Goal: Task Accomplishment & Management: Complete application form

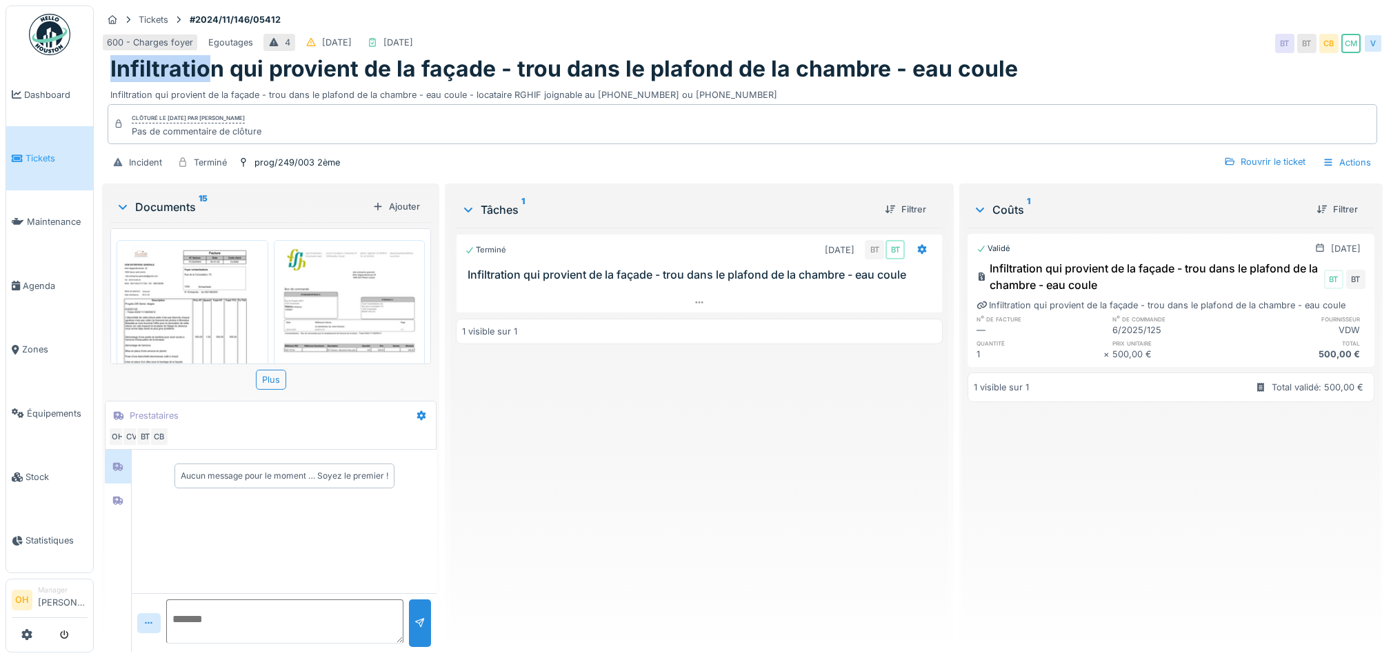
drag, startPoint x: 248, startPoint y: 72, endPoint x: 125, endPoint y: 55, distance: 124.6
click at [125, 55] on div "Tickets #2024/11/146/05412 600 - Charges foyer Egoutages 4 12/11/2024 30/01/202…" at bounding box center [742, 93] width 1286 height 175
click at [153, 305] on img at bounding box center [192, 337] width 145 height 188
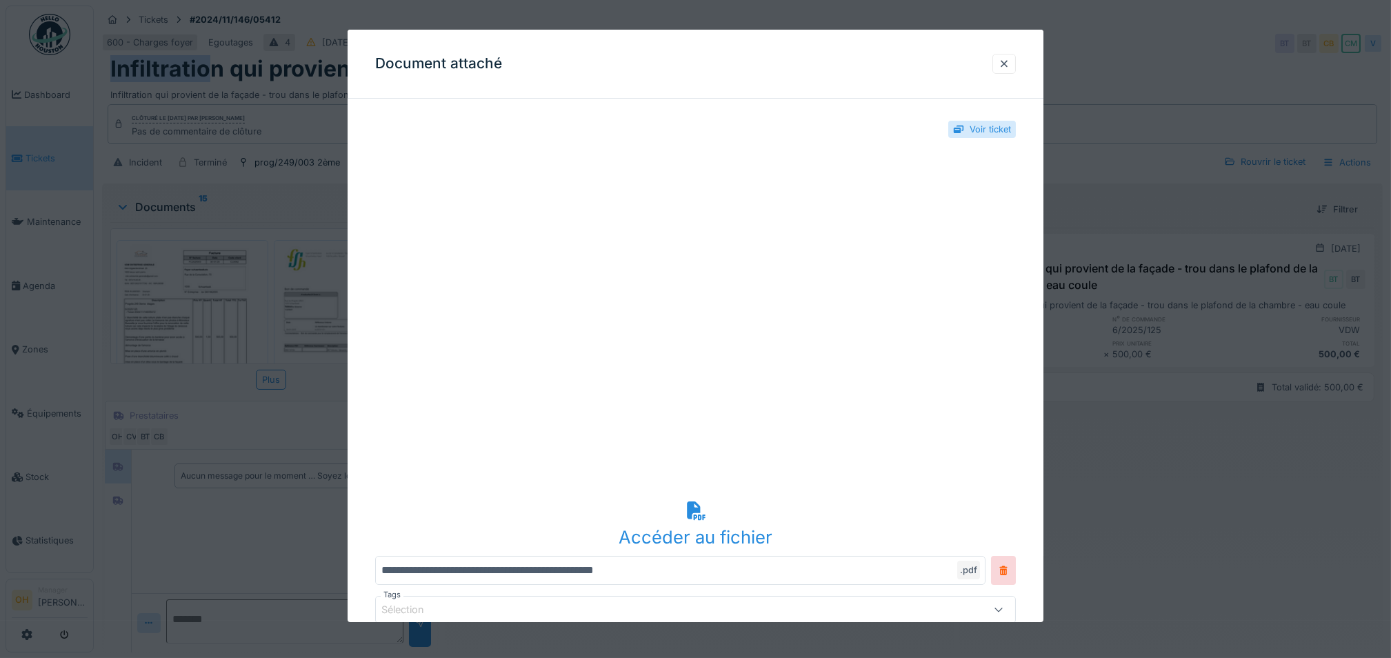
click at [700, 510] on icon at bounding box center [696, 510] width 19 height 19
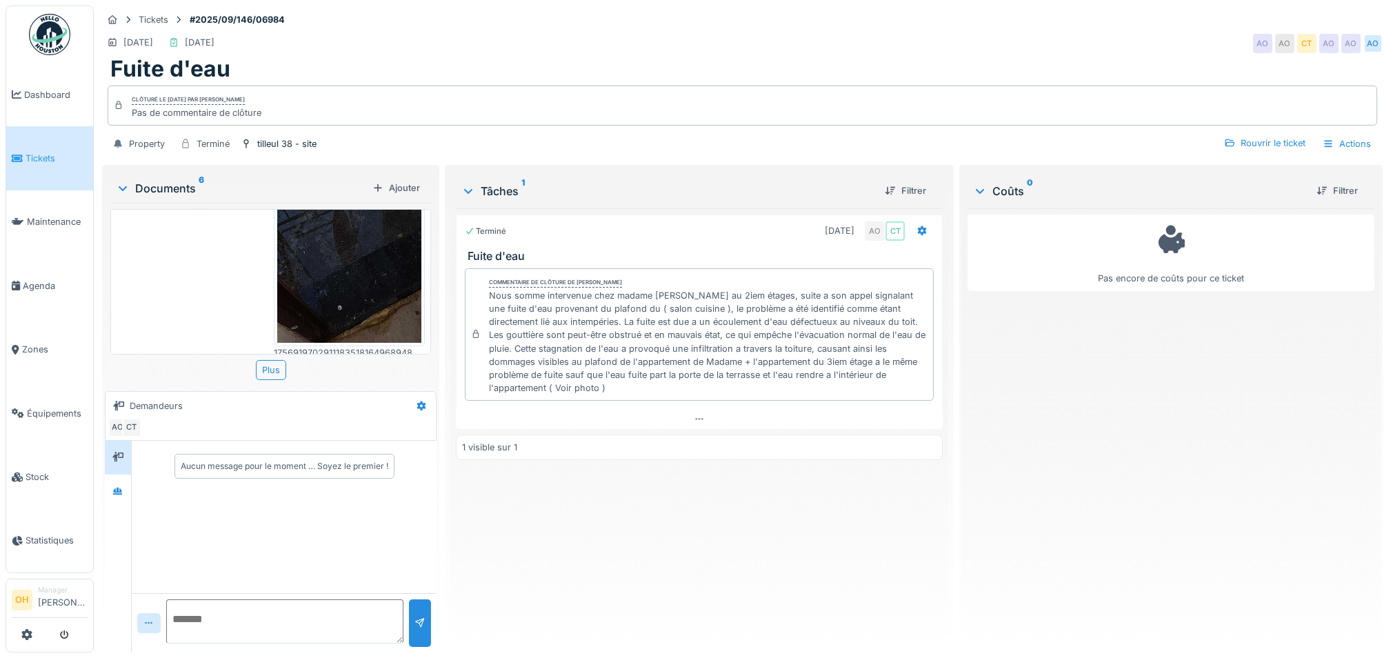
scroll to position [183, 0]
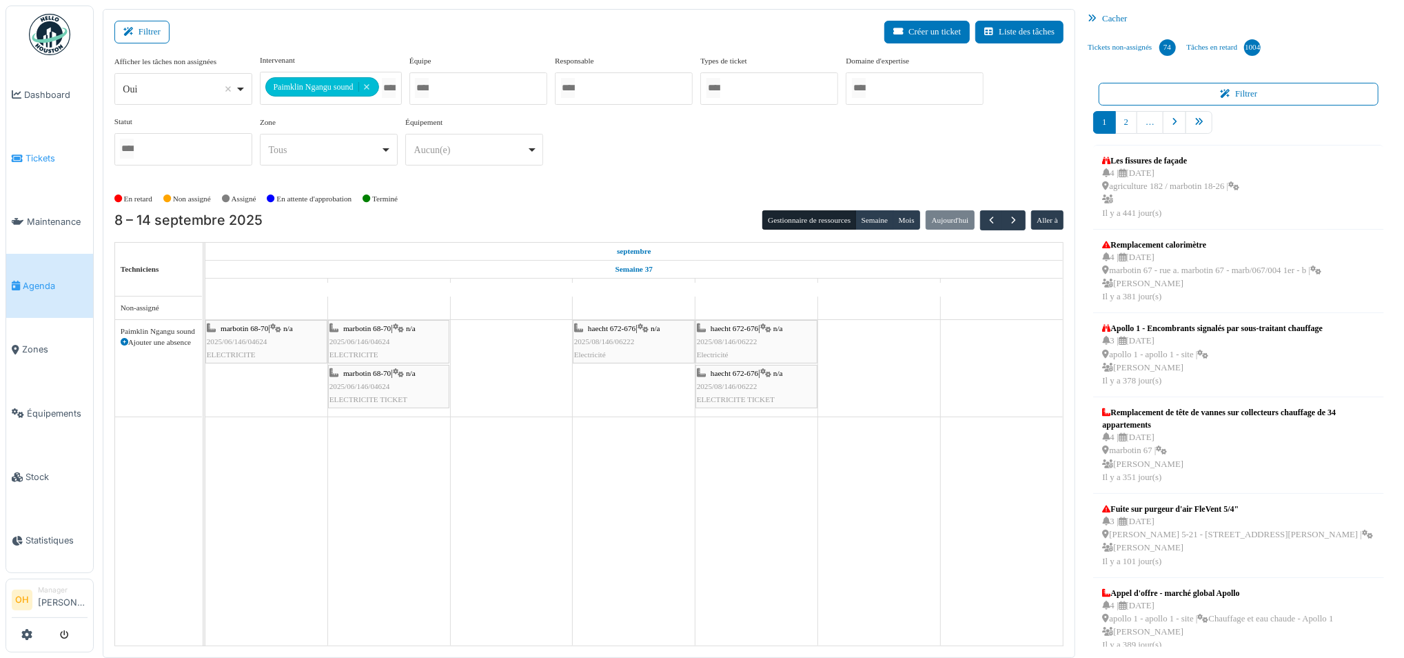
click at [45, 154] on span "Tickets" at bounding box center [57, 158] width 62 height 13
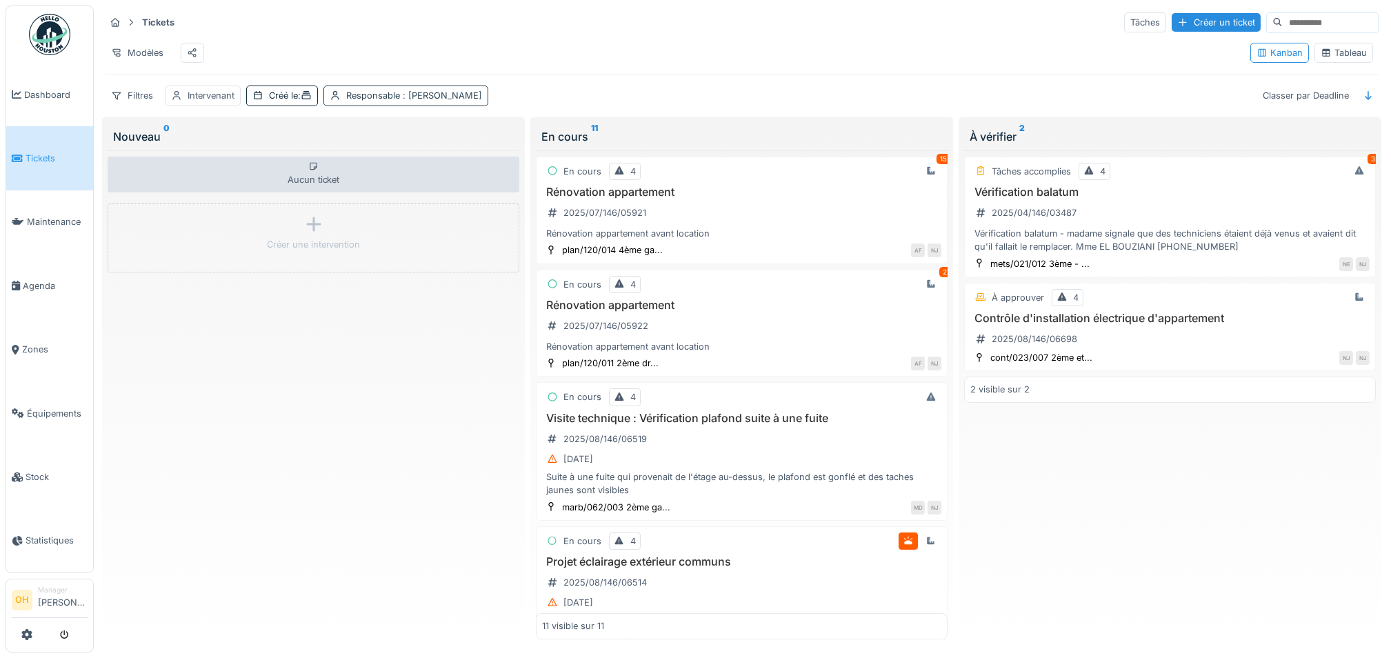
click at [401, 102] on div "Responsable : Nicolae Jitcu" at bounding box center [414, 95] width 136 height 13
click at [430, 173] on icon at bounding box center [436, 175] width 12 height 10
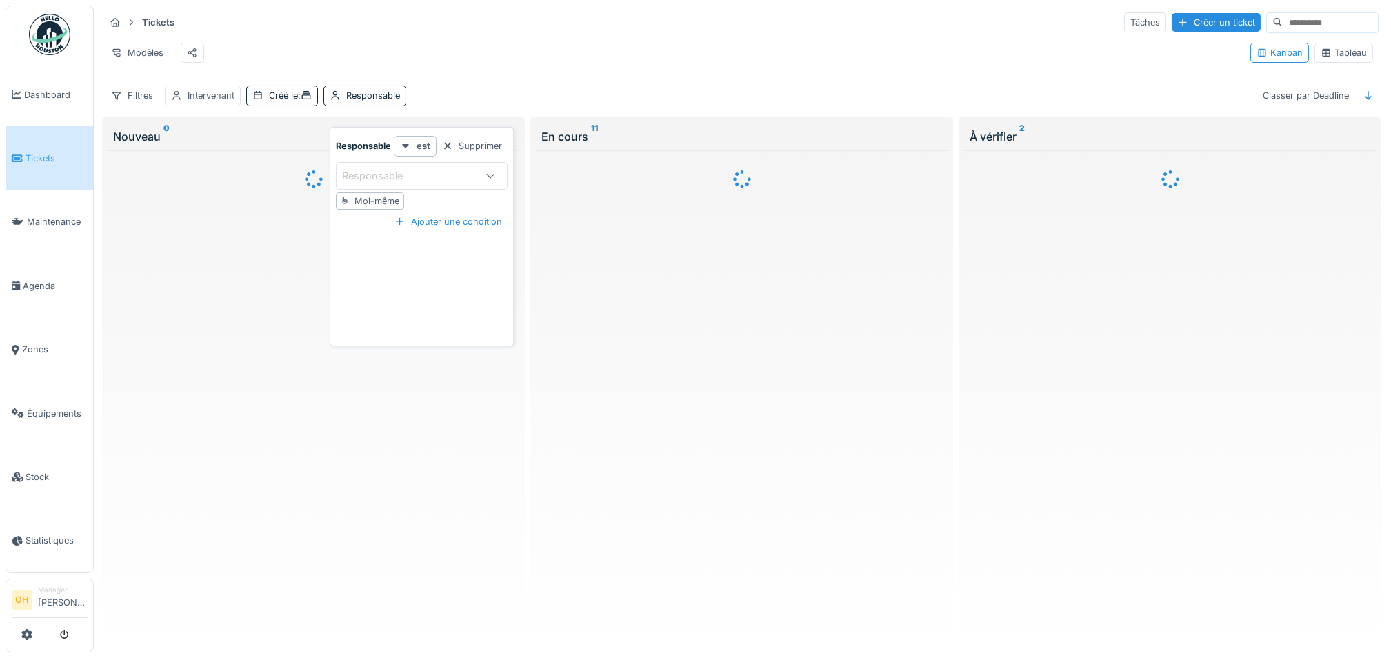
click at [443, 181] on div "Responsable" at bounding box center [408, 175] width 132 height 15
click at [427, 182] on div "Responsable" at bounding box center [408, 175] width 132 height 15
click at [366, 202] on div "Moi-même" at bounding box center [376, 200] width 45 height 13
type input "****"
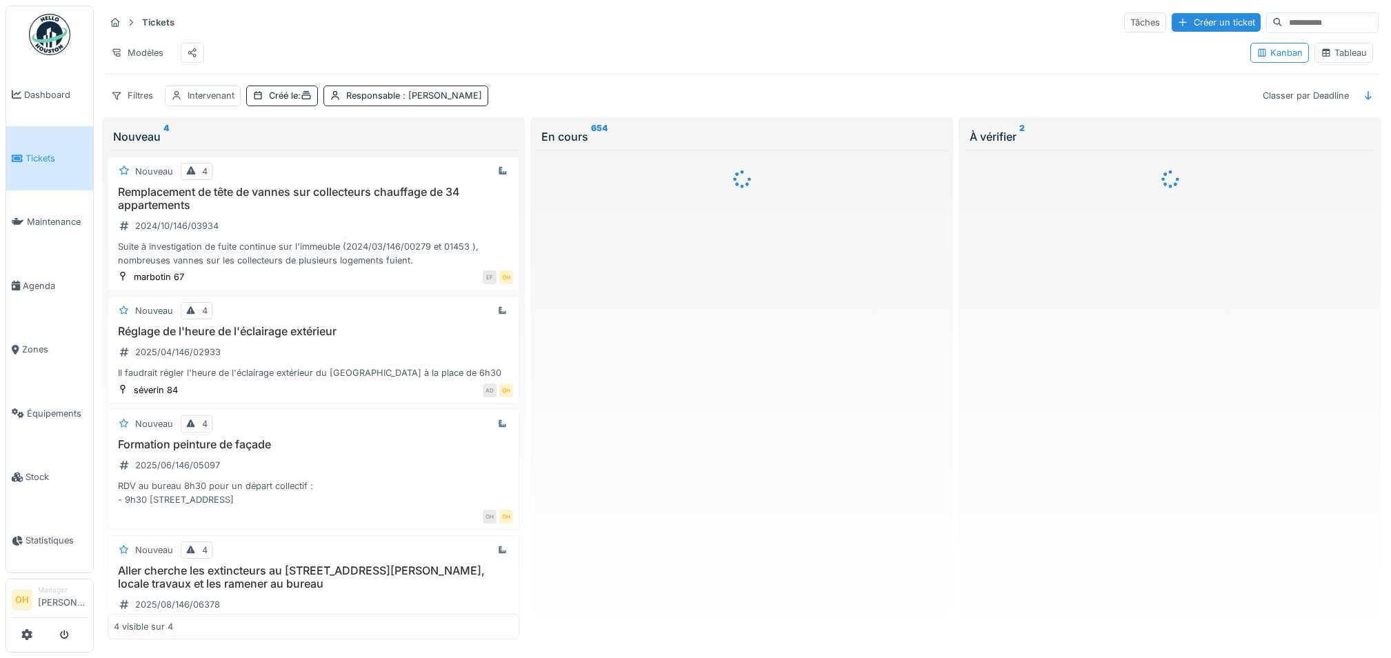
click at [643, 54] on div "Modèles" at bounding box center [672, 52] width 1134 height 31
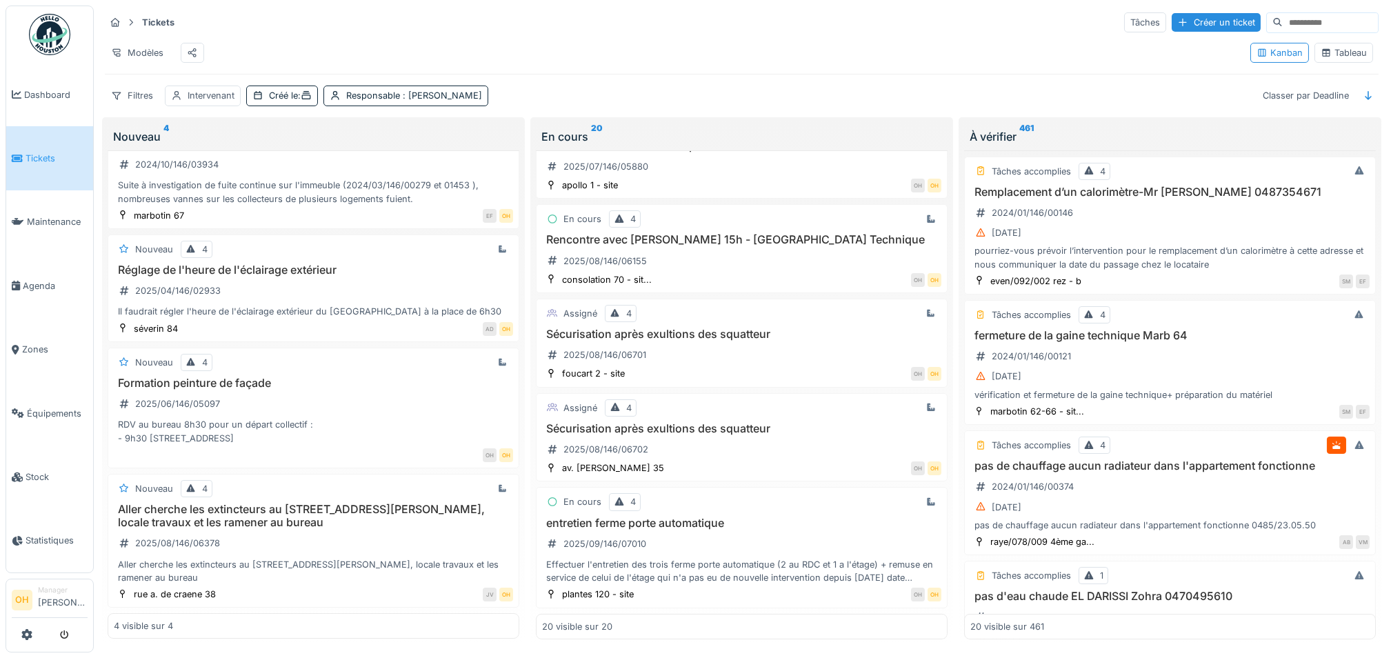
scroll to position [12, 0]
click at [729, 516] on h3 "entretien ferme porte automatique" at bounding box center [741, 522] width 399 height 13
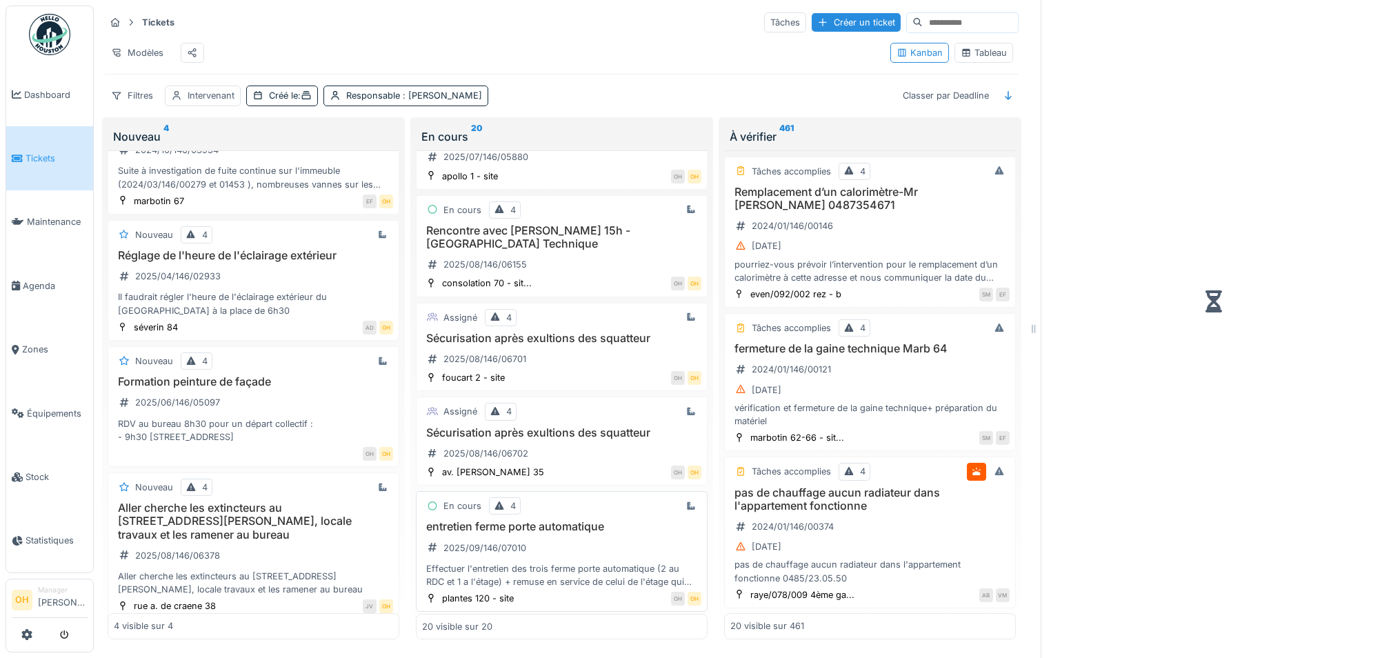
scroll to position [1863, 0]
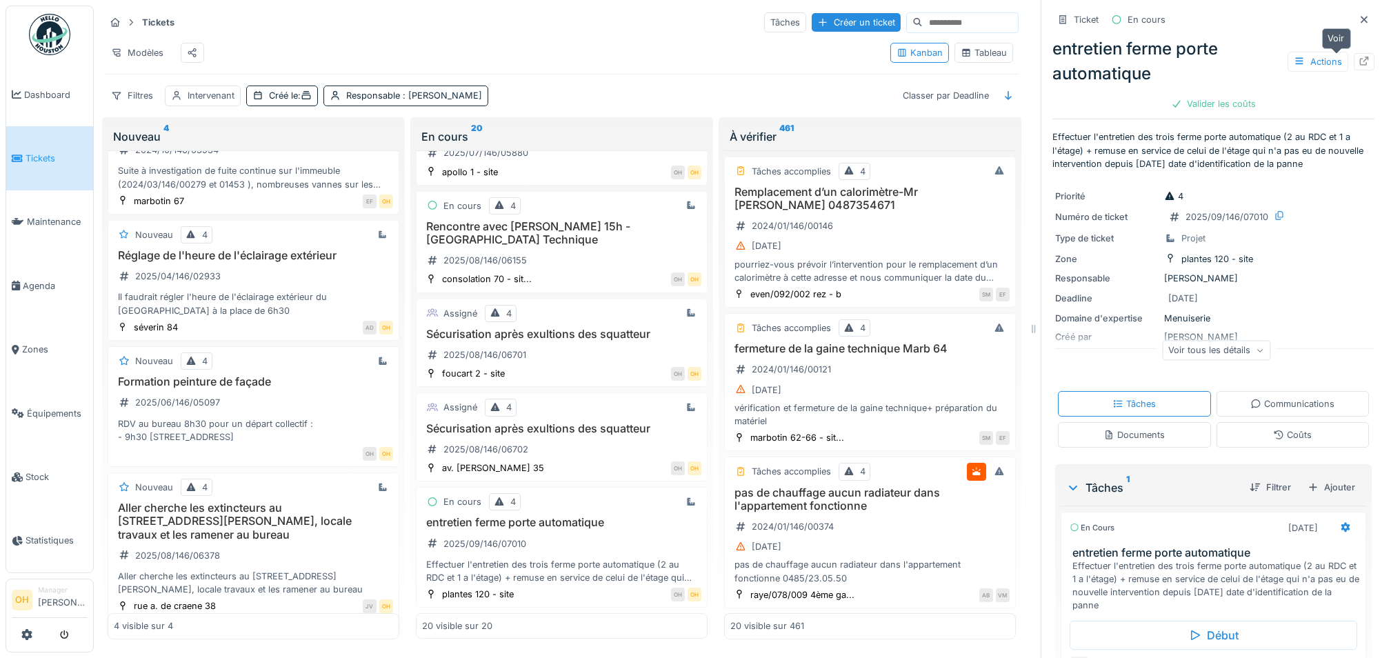
click at [1358, 57] on icon at bounding box center [1363, 61] width 11 height 9
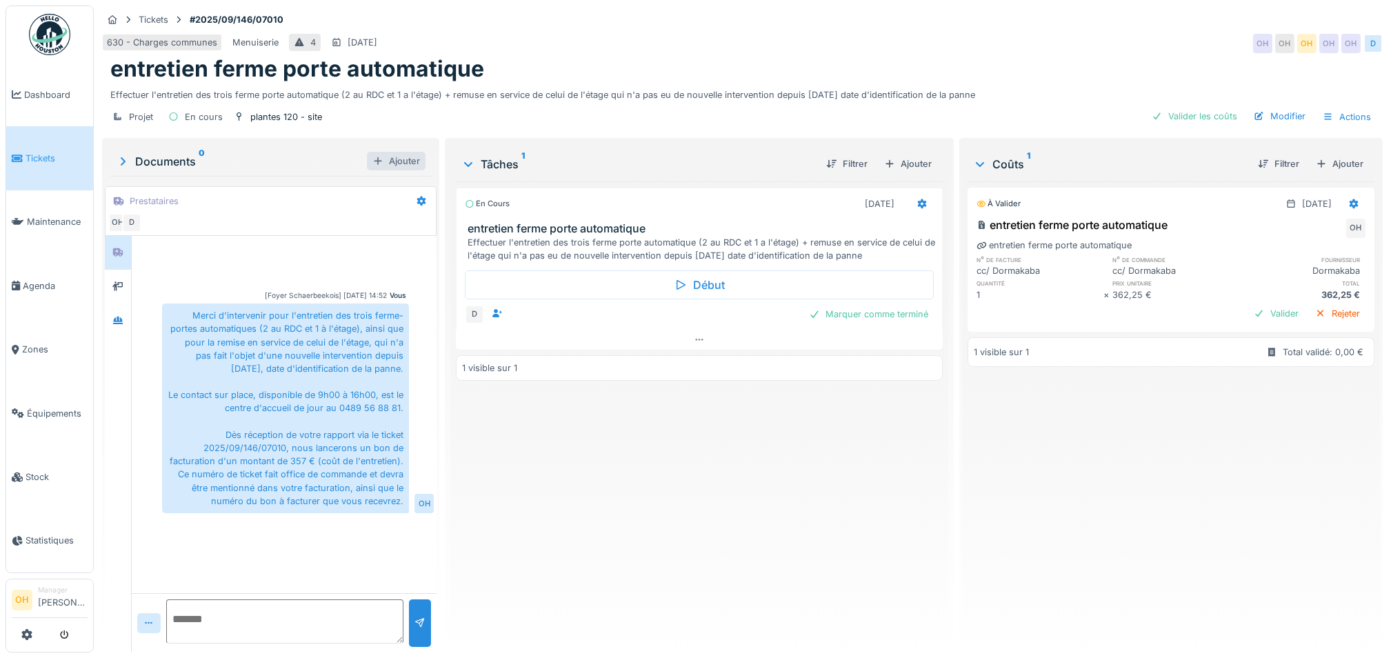
click at [395, 162] on div "Ajouter" at bounding box center [396, 161] width 59 height 19
click at [862, 313] on div "Marquer comme terminé" at bounding box center [868, 314] width 130 height 19
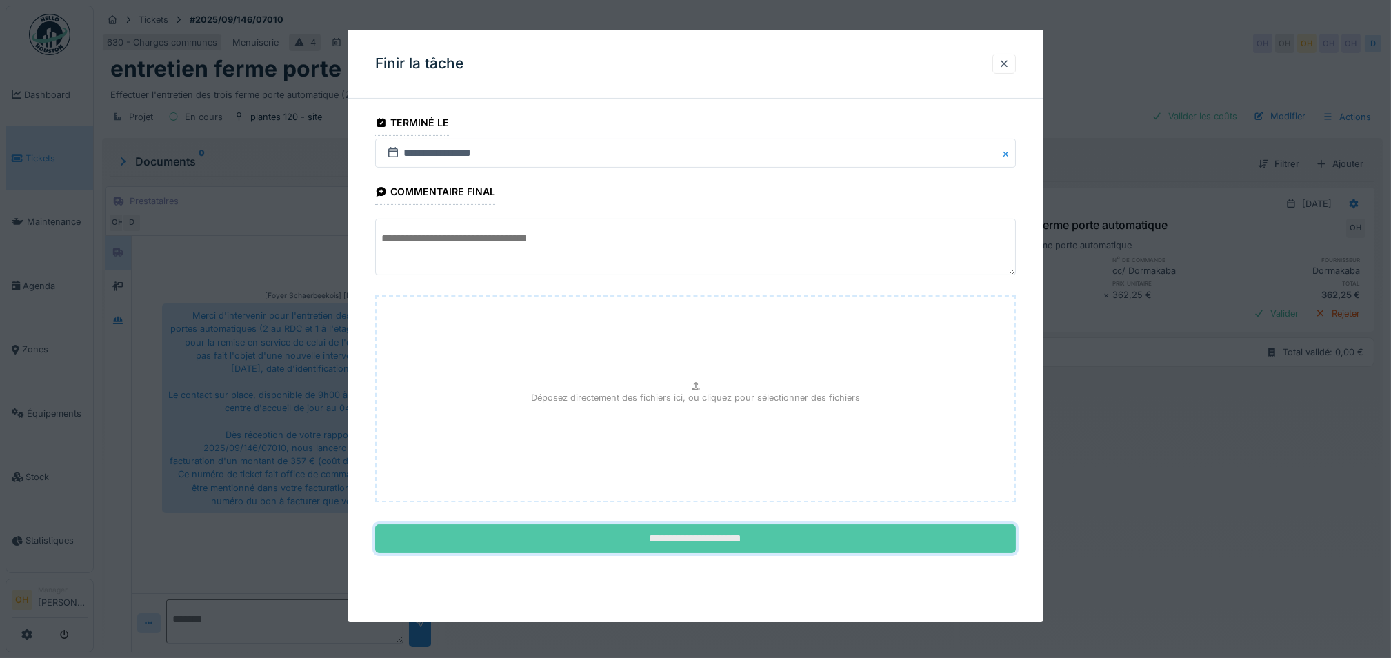
click at [690, 536] on input "**********" at bounding box center [695, 538] width 640 height 29
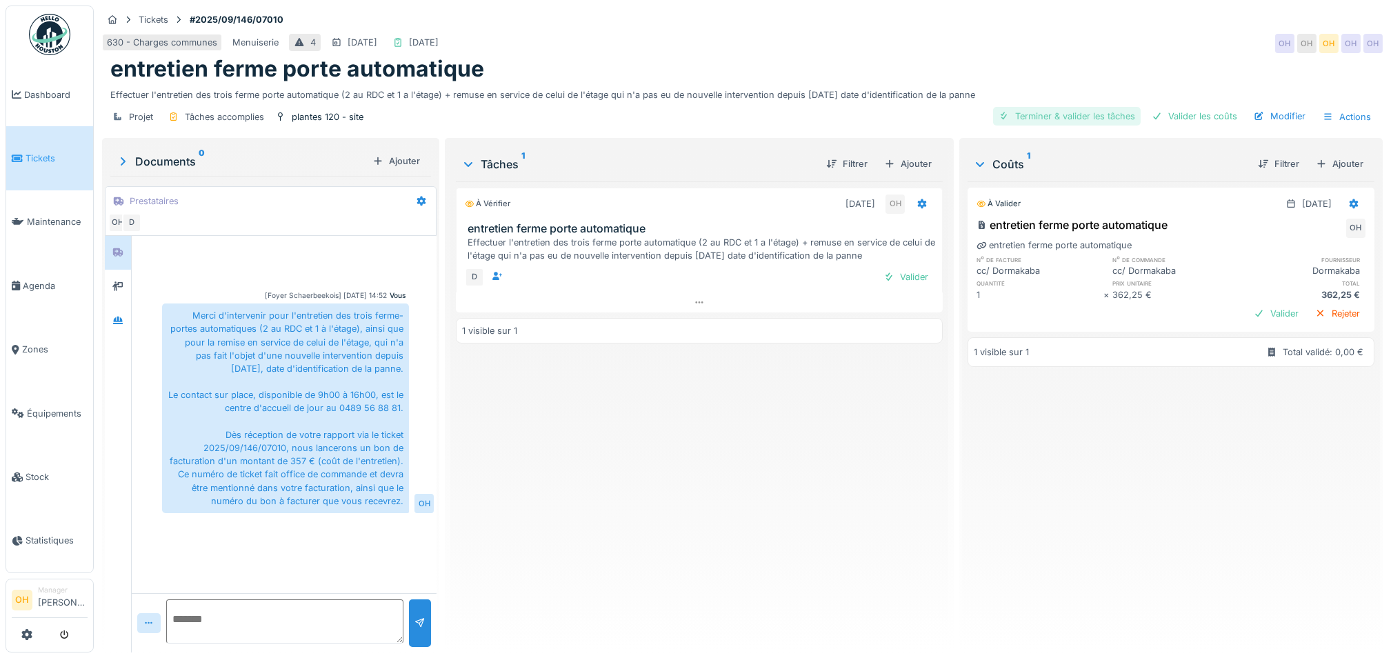
click at [1044, 114] on div "Terminer & valider les tâches" at bounding box center [1067, 116] width 148 height 19
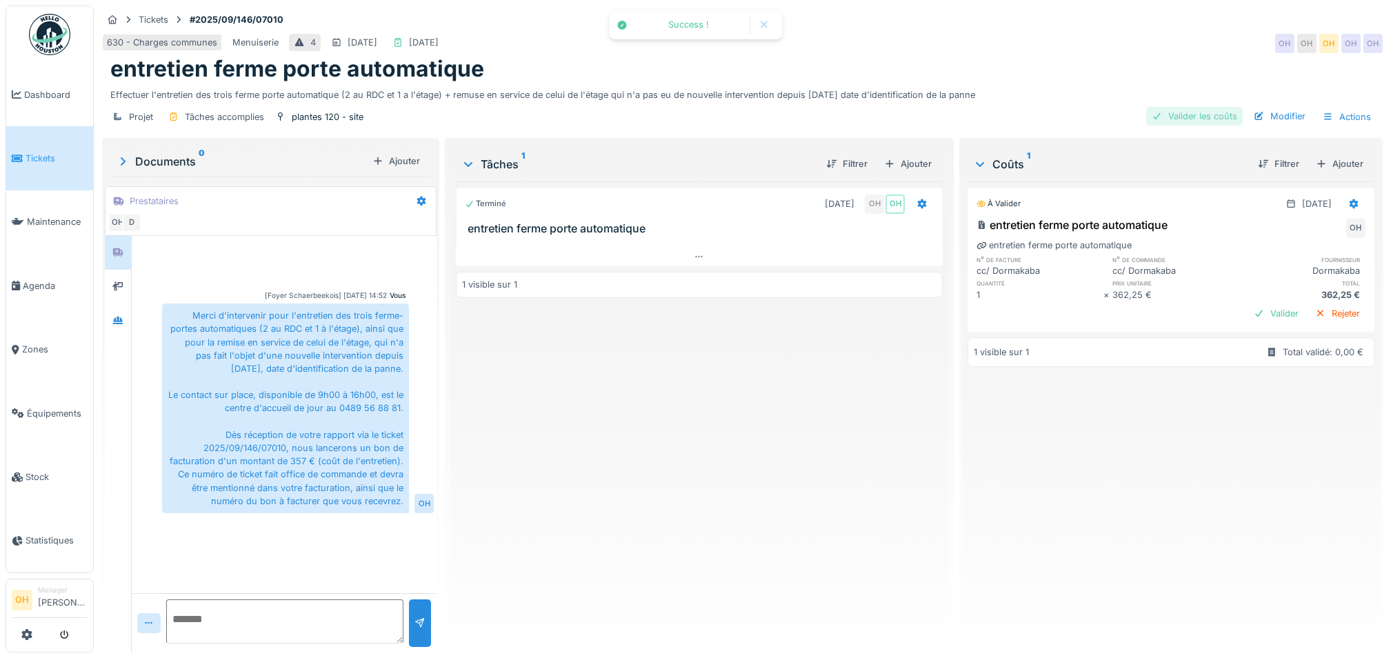
click at [1202, 122] on div "Valider les coûts" at bounding box center [1194, 116] width 97 height 19
click at [1140, 115] on div "Approuver et clôturer le ticket" at bounding box center [1166, 116] width 152 height 19
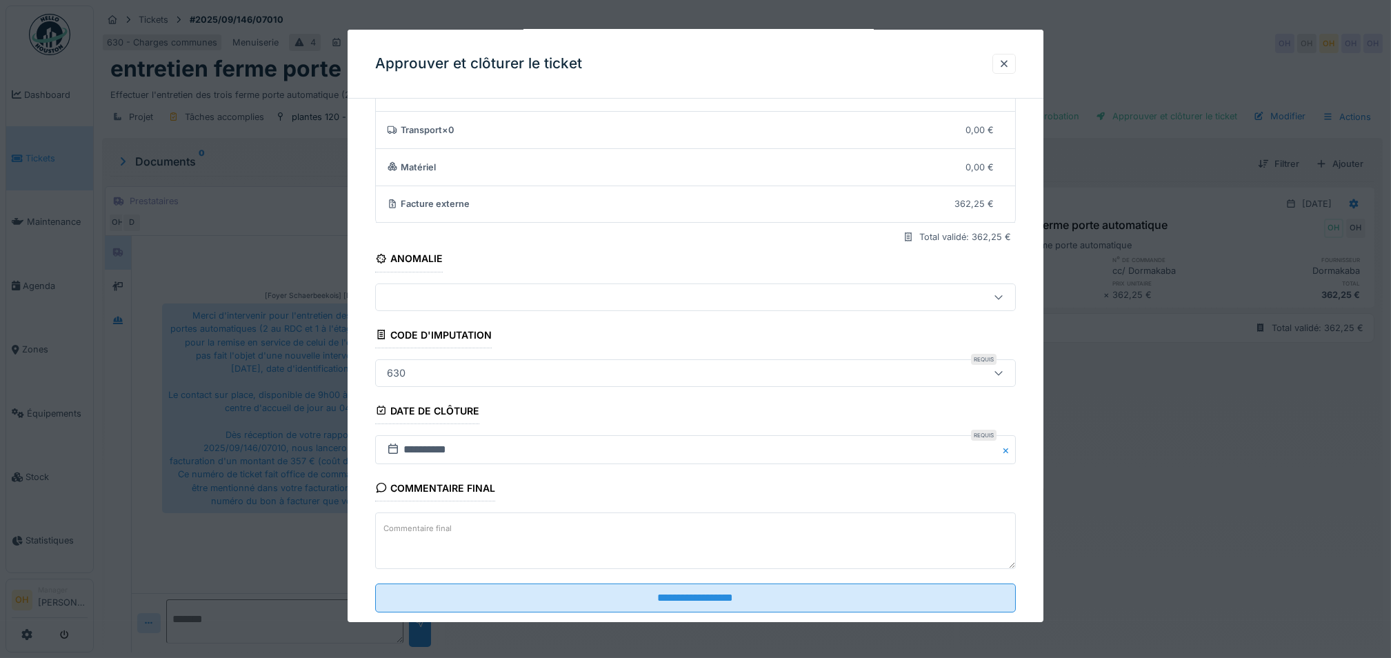
scroll to position [97, 0]
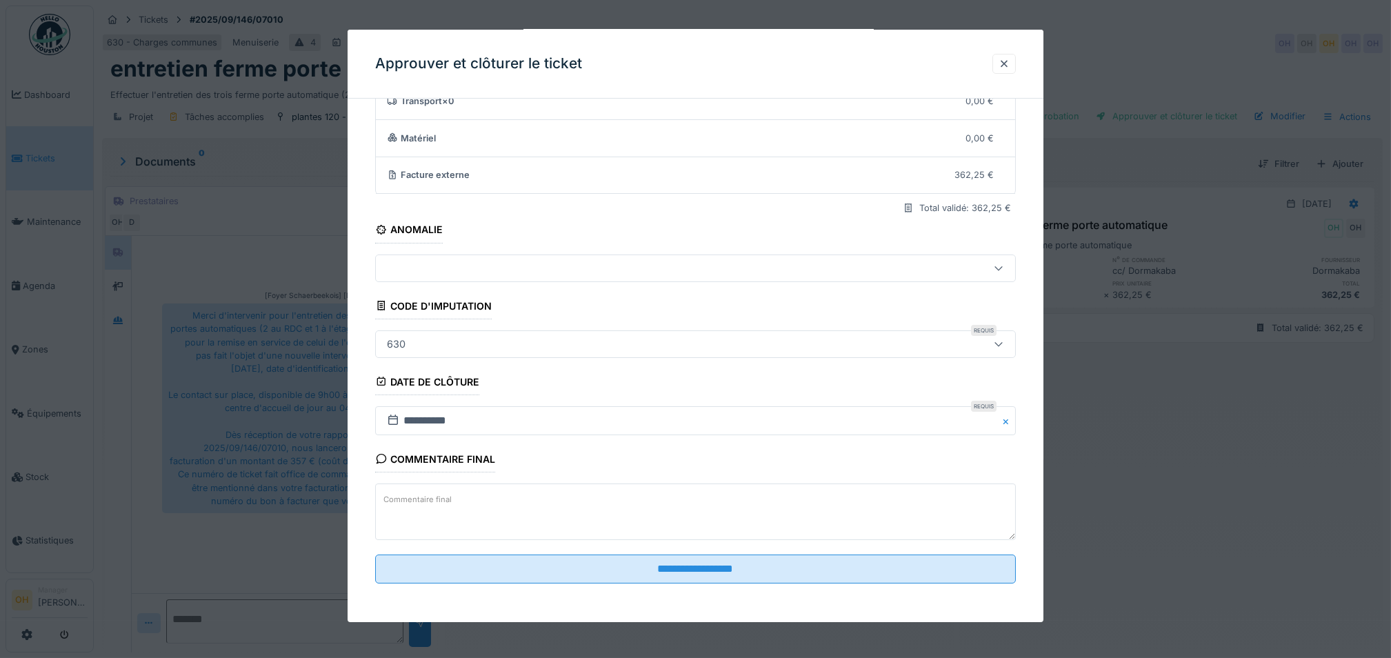
click at [1004, 345] on icon at bounding box center [998, 343] width 11 height 9
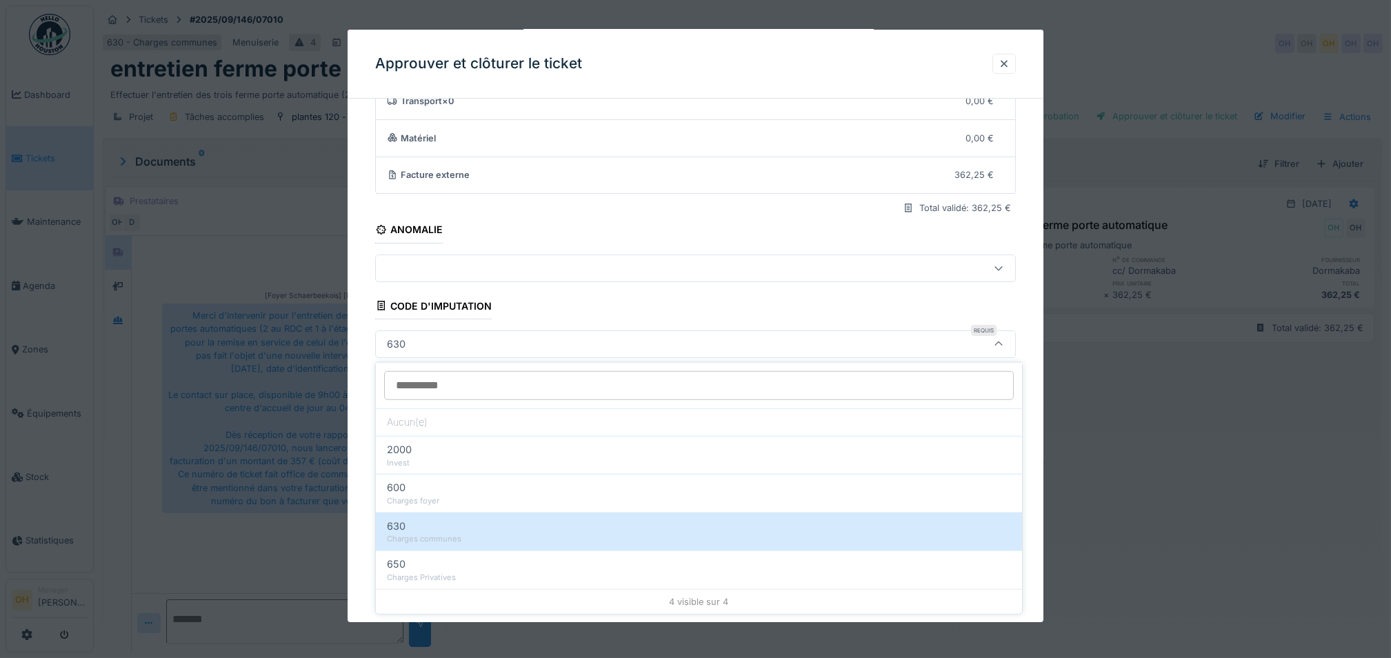
click at [898, 291] on fieldset "**********" at bounding box center [695, 303] width 640 height 581
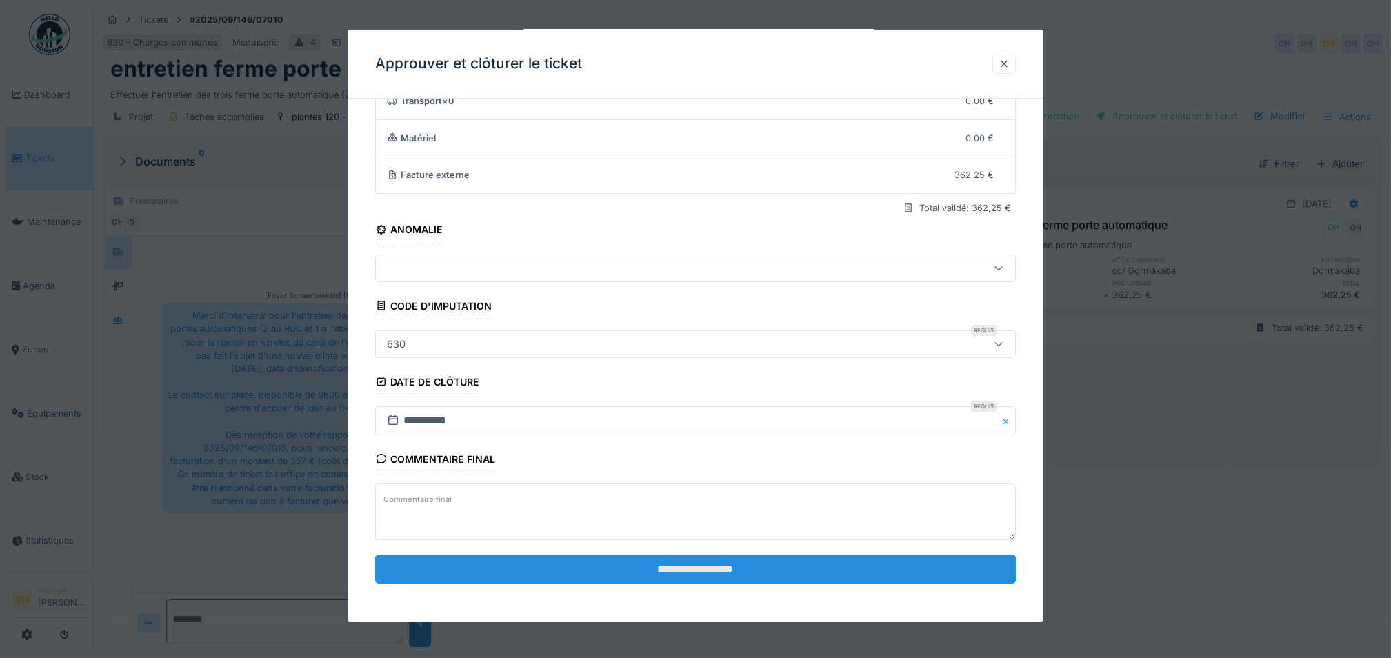
click at [703, 569] on input "**********" at bounding box center [695, 568] width 640 height 29
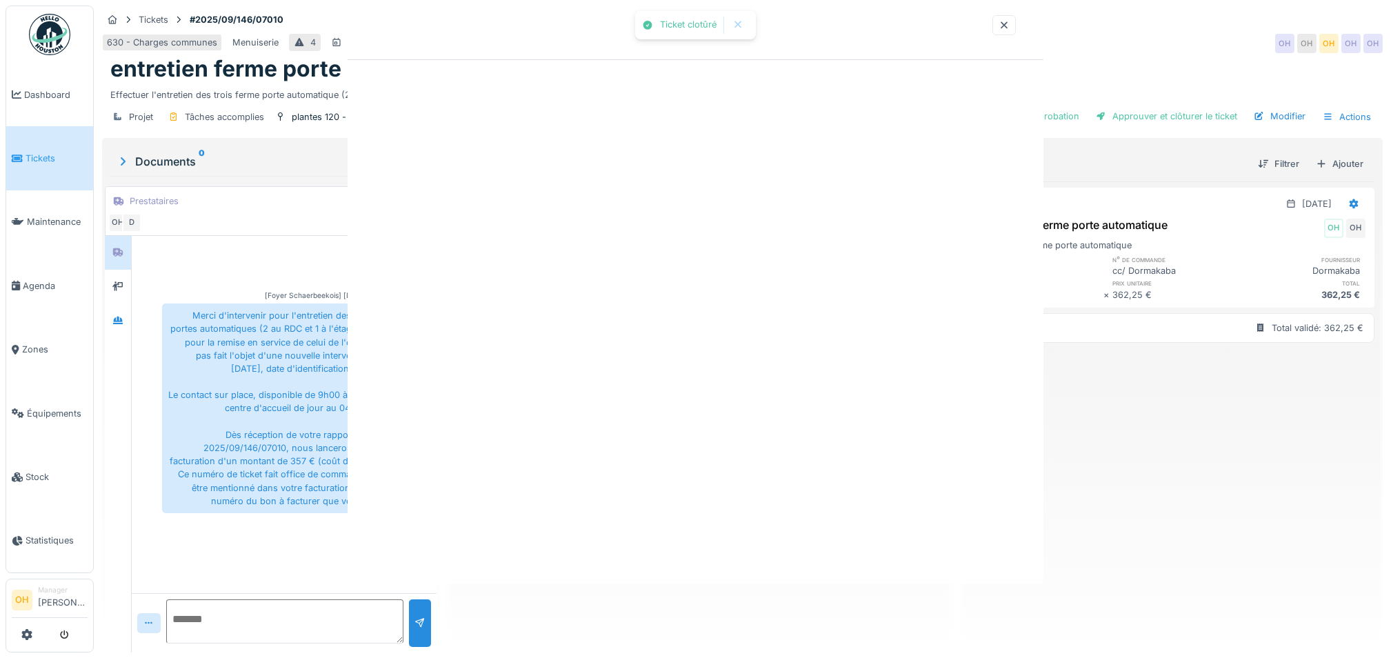
scroll to position [0, 0]
